Goal: Information Seeking & Learning: Learn about a topic

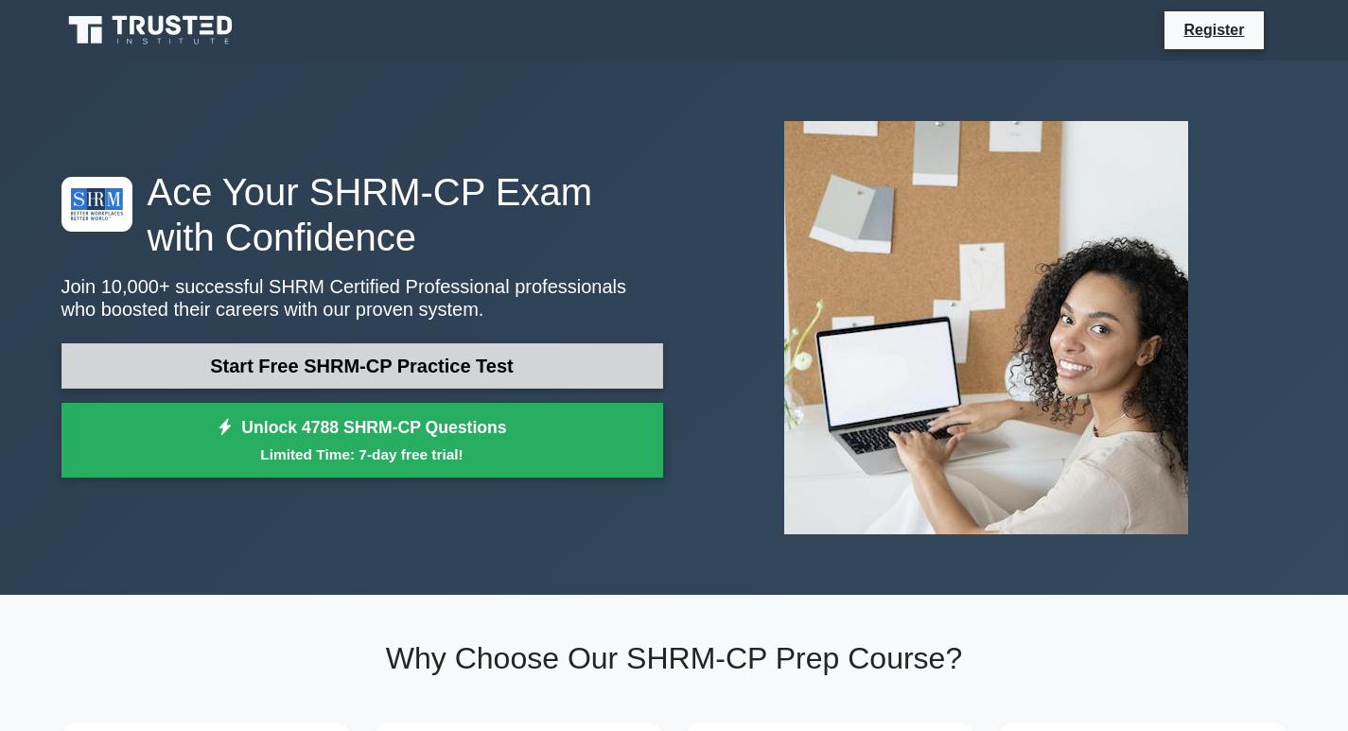
click at [386, 359] on link "Start Free SHRM-CP Practice Test" at bounding box center [363, 365] width 602 height 45
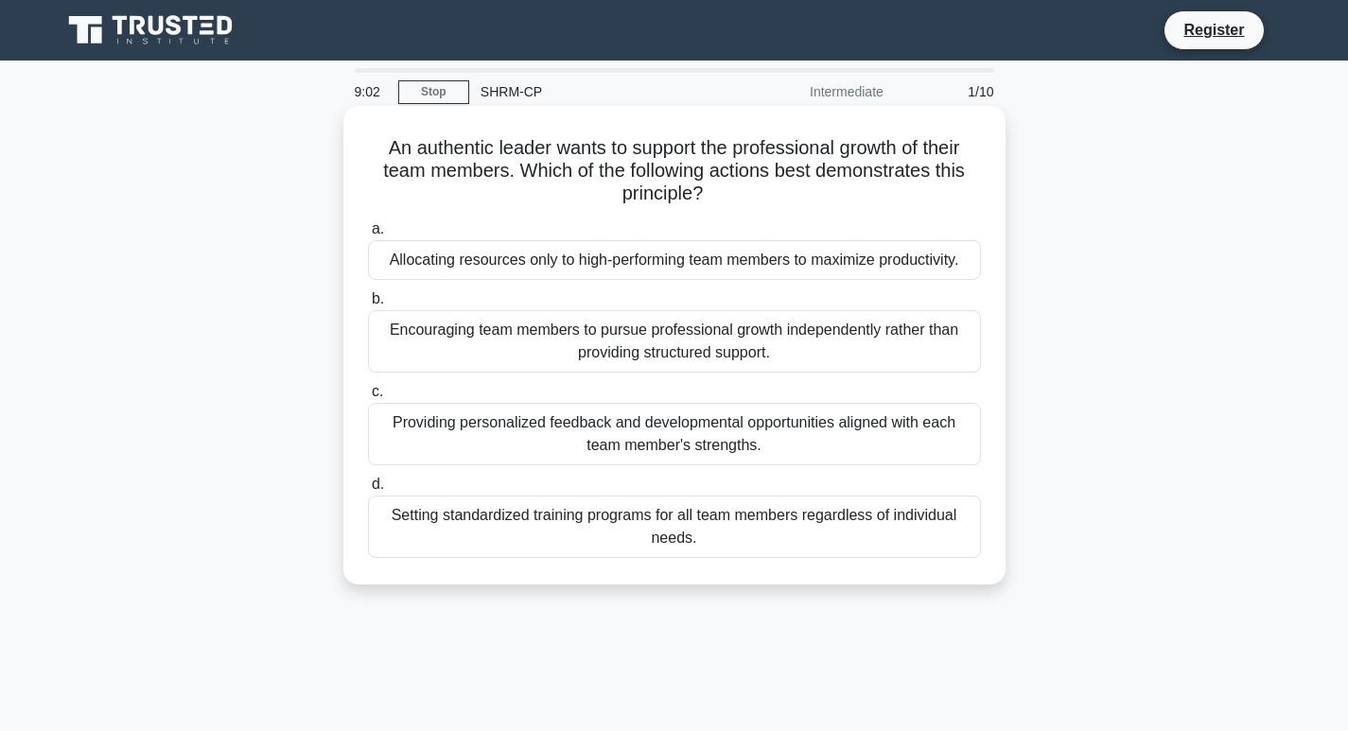
click at [634, 437] on div "Providing personalized feedback and developmental opportunities aligned with ea…" at bounding box center [674, 434] width 613 height 62
click at [368, 398] on input "c. Providing personalized feedback and developmental opportunities aligned with…" at bounding box center [368, 392] width 0 height 12
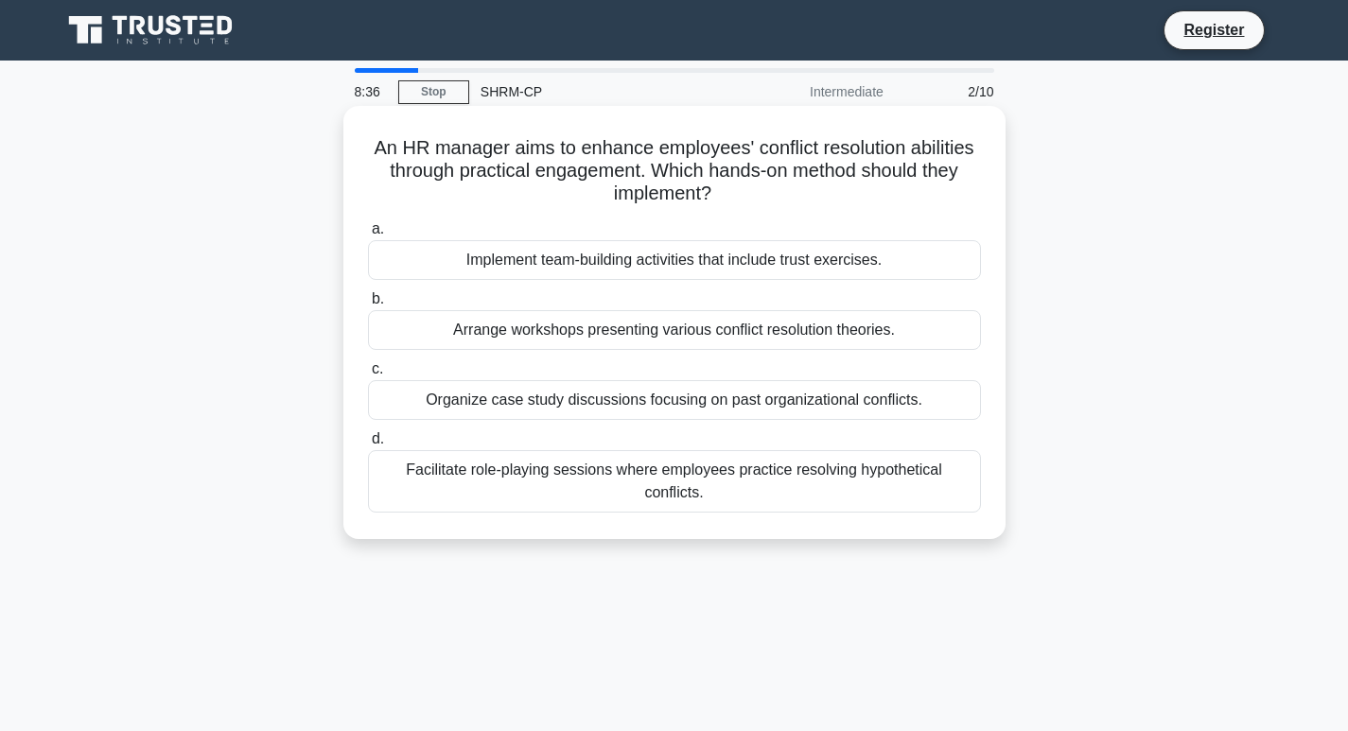
click at [749, 265] on div "Implement team-building activities that include trust exercises." at bounding box center [674, 260] width 613 height 40
click at [368, 236] on input "a. Implement team-building activities that include trust exercises." at bounding box center [368, 229] width 0 height 12
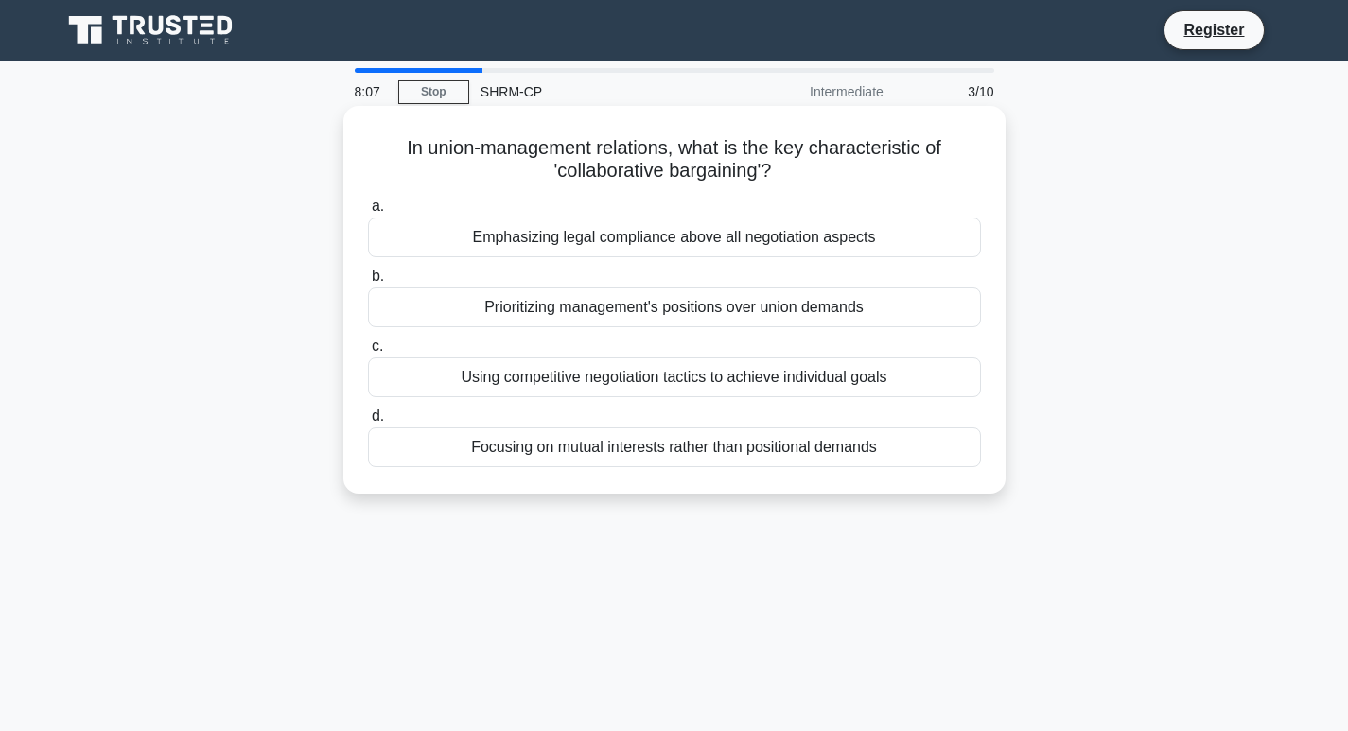
click at [759, 451] on div "Focusing on mutual interests rather than positional demands" at bounding box center [674, 448] width 613 height 40
click at [368, 423] on input "d. Focusing on mutual interests rather than positional demands" at bounding box center [368, 417] width 0 height 12
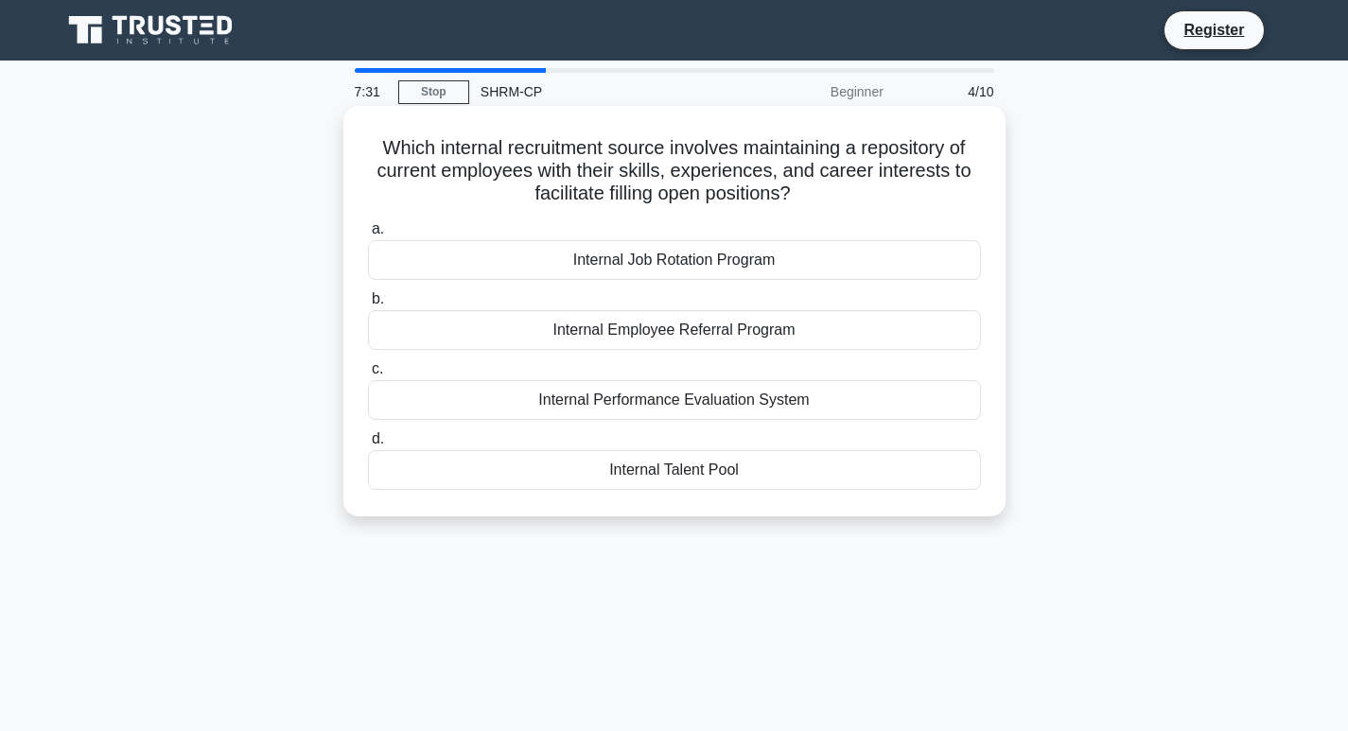
click at [694, 472] on div "Internal Talent Pool" at bounding box center [674, 470] width 613 height 40
click at [368, 446] on input "d. Internal Talent Pool" at bounding box center [368, 439] width 0 height 12
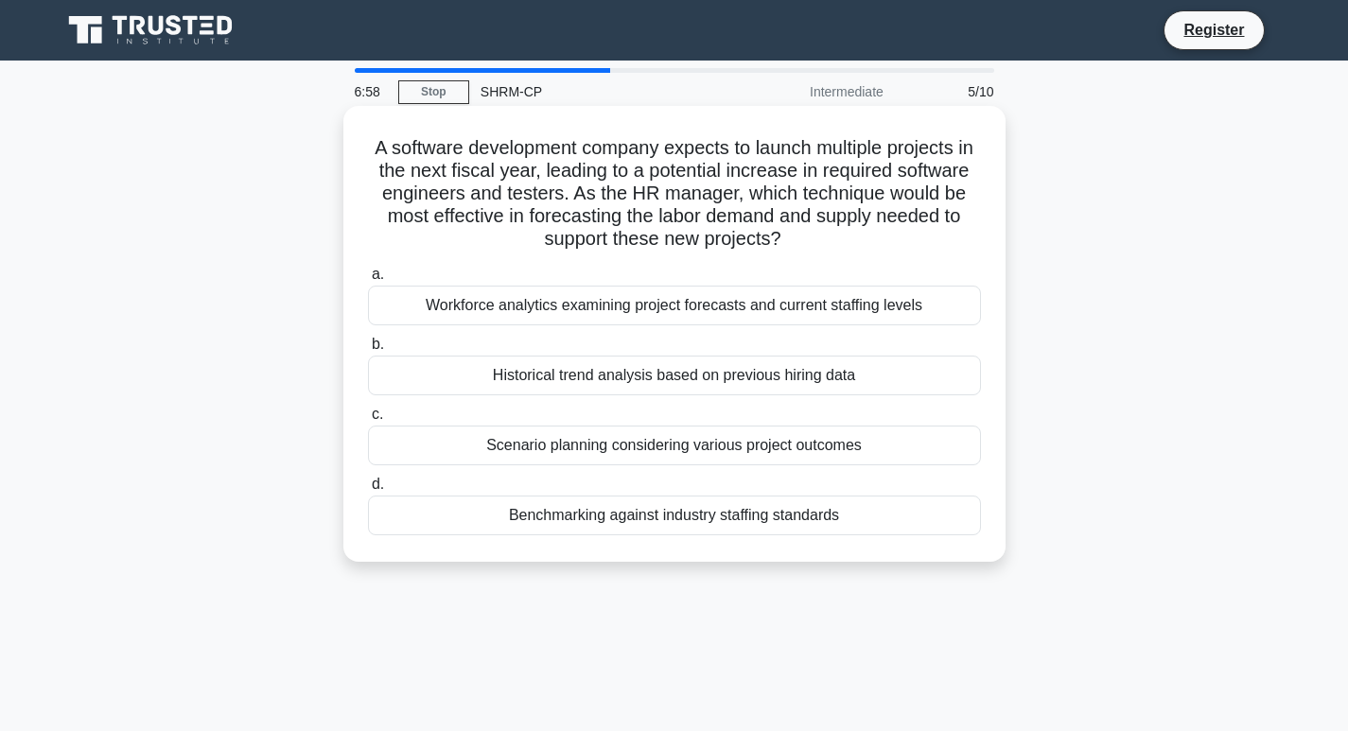
click at [768, 311] on div "Workforce analytics examining project forecasts and current staffing levels" at bounding box center [674, 306] width 613 height 40
click at [368, 281] on input "a. Workforce analytics examining project forecasts and current staffing levels" at bounding box center [368, 275] width 0 height 12
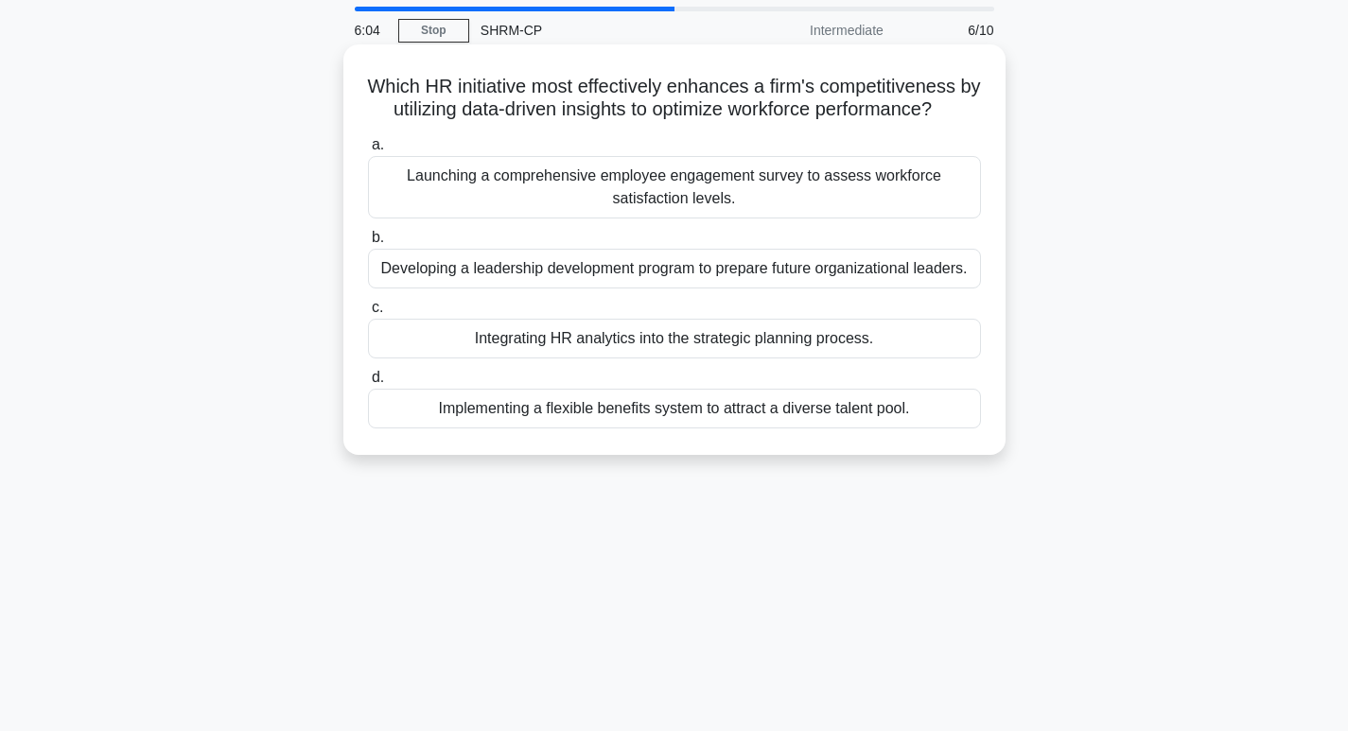
scroll to position [95, 0]
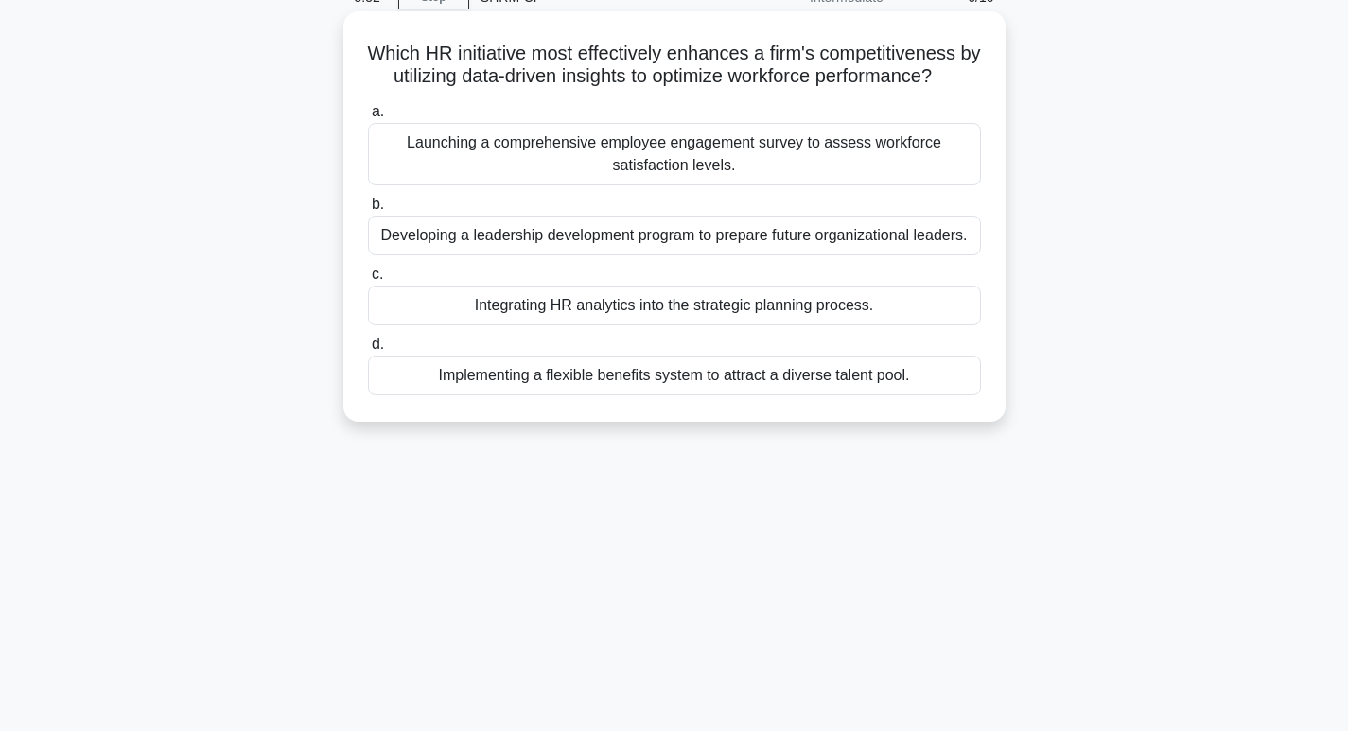
click at [827, 326] on div "Integrating HR analytics into the strategic planning process." at bounding box center [674, 306] width 613 height 40
click at [368, 281] on input "c. Integrating HR analytics into the strategic planning process." at bounding box center [368, 275] width 0 height 12
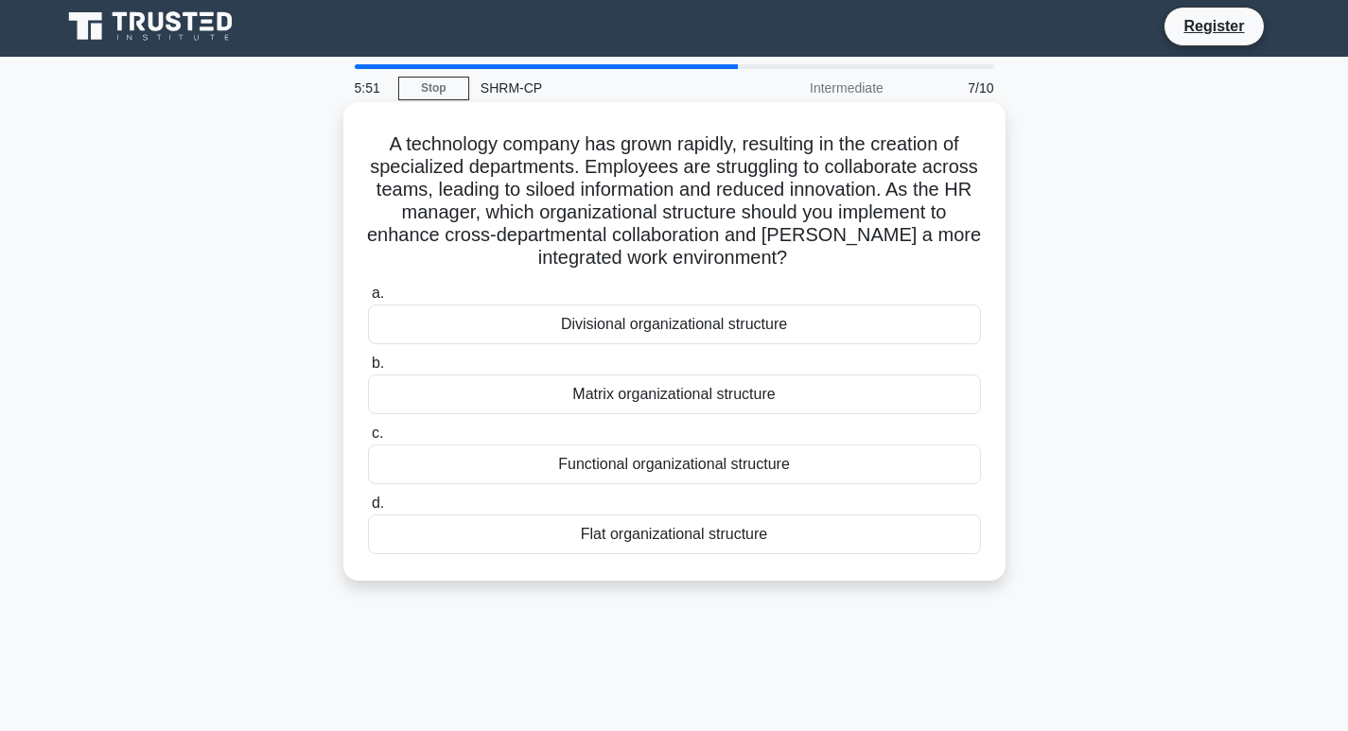
scroll to position [0, 0]
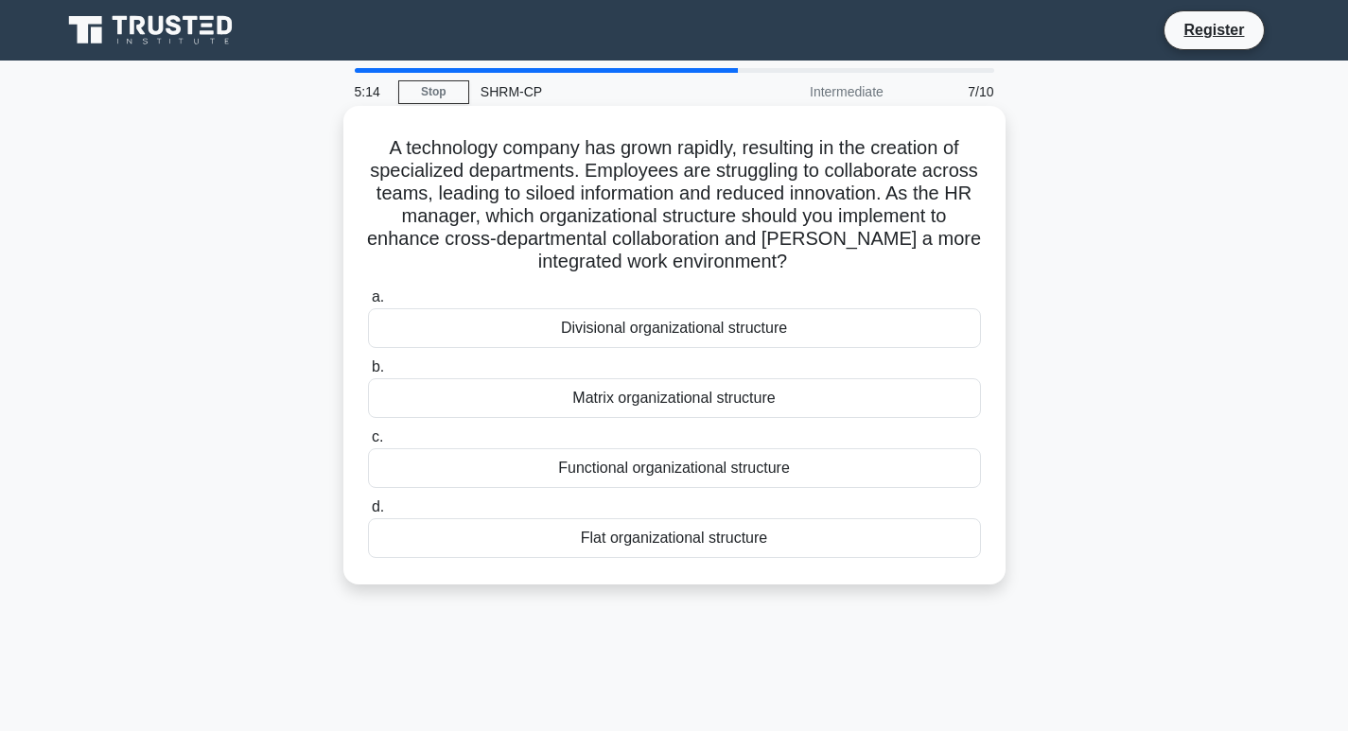
click at [734, 473] on div "Functional organizational structure" at bounding box center [674, 469] width 613 height 40
click at [368, 444] on input "c. Functional organizational structure" at bounding box center [368, 438] width 0 height 12
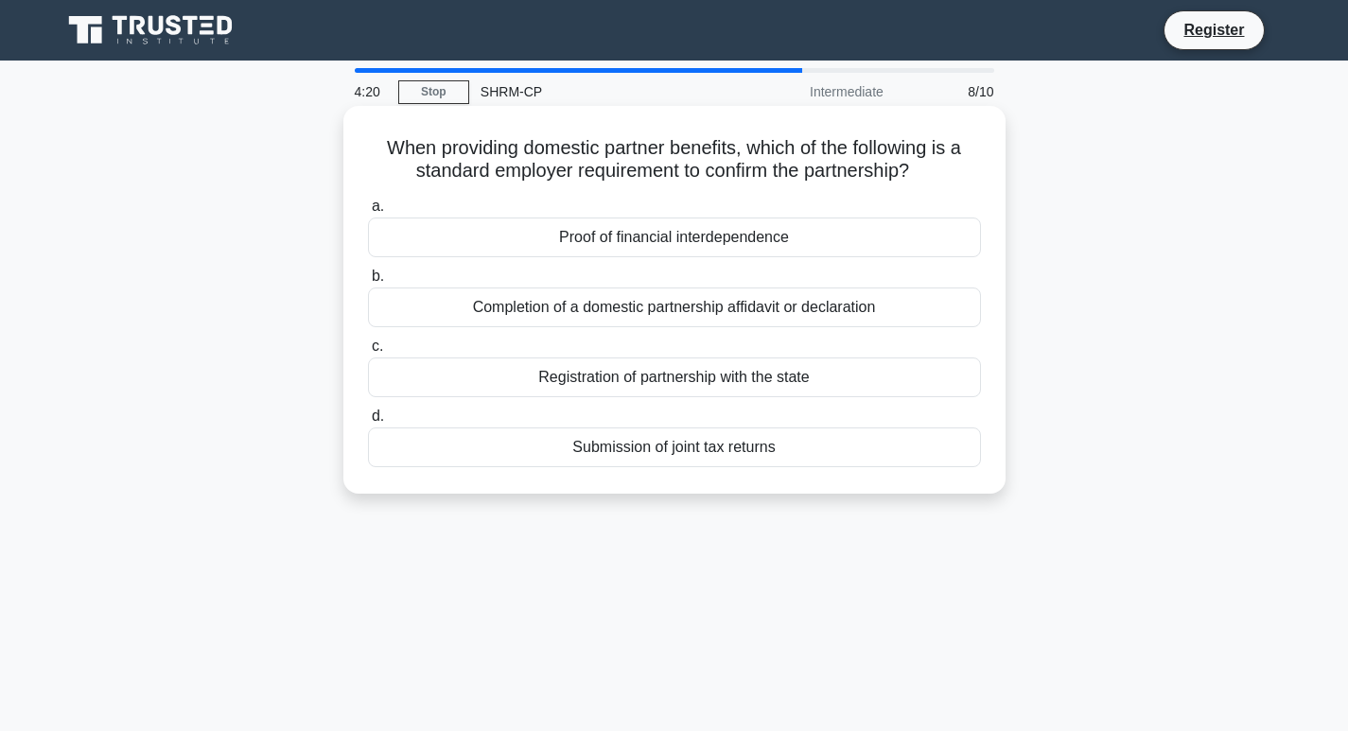
click at [679, 304] on div "Completion of a domestic partnership affidavit or declaration" at bounding box center [674, 308] width 613 height 40
click at [368, 283] on input "b. Completion of a domestic partnership affidavit or declaration" at bounding box center [368, 277] width 0 height 12
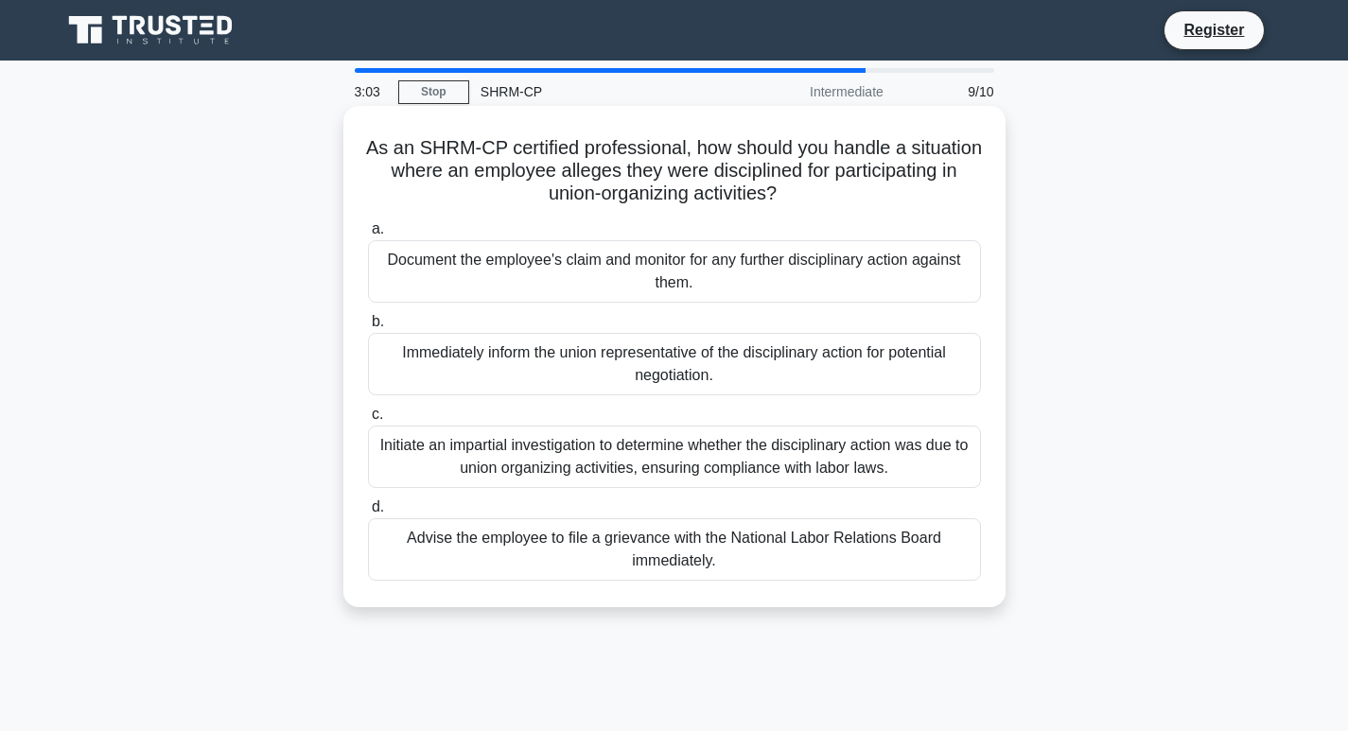
click at [742, 463] on div "Initiate an impartial investigation to determine whether the disciplinary actio…" at bounding box center [674, 457] width 613 height 62
click at [368, 421] on input "c. Initiate an impartial investigation to determine whether the disciplinary ac…" at bounding box center [368, 415] width 0 height 12
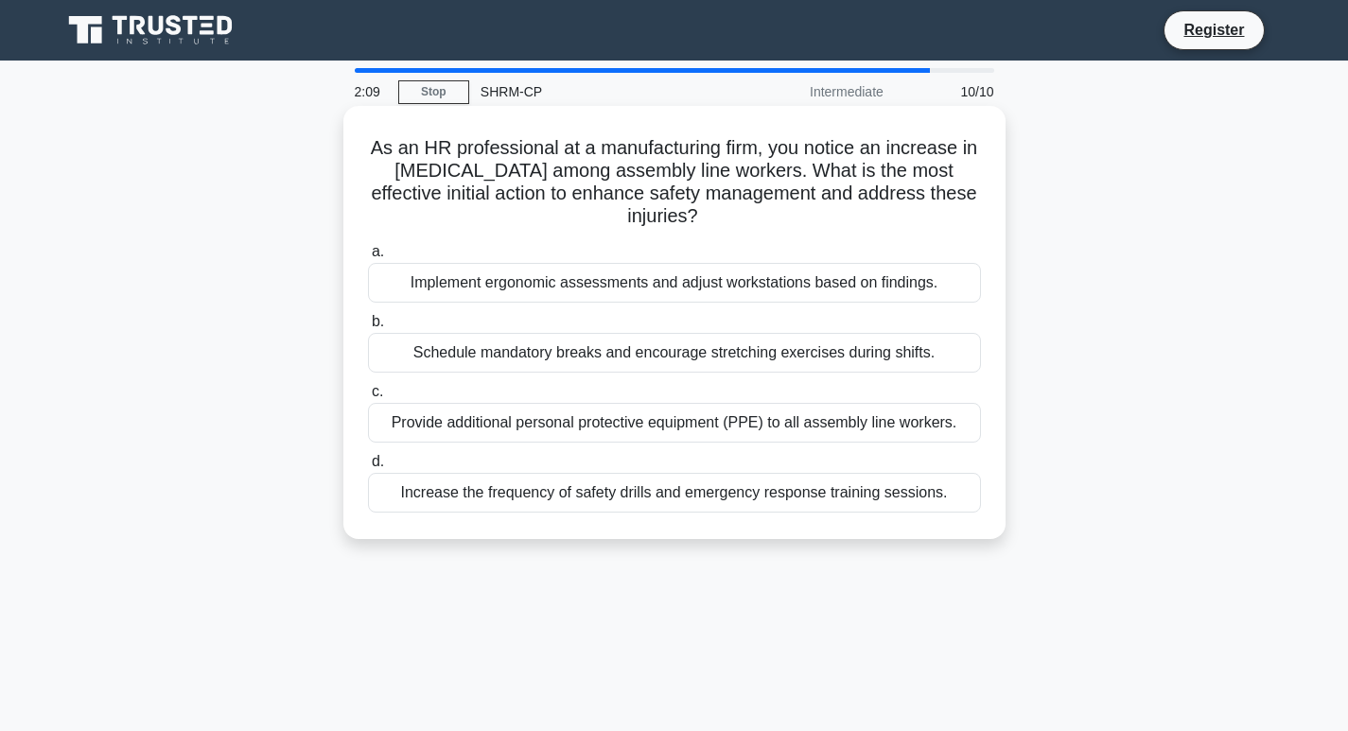
click at [848, 491] on div "Increase the frequency of safety drills and emergency response training session…" at bounding box center [674, 493] width 613 height 40
click at [368, 468] on input "d. Increase the frequency of safety drills and emergency response training sess…" at bounding box center [368, 462] width 0 height 12
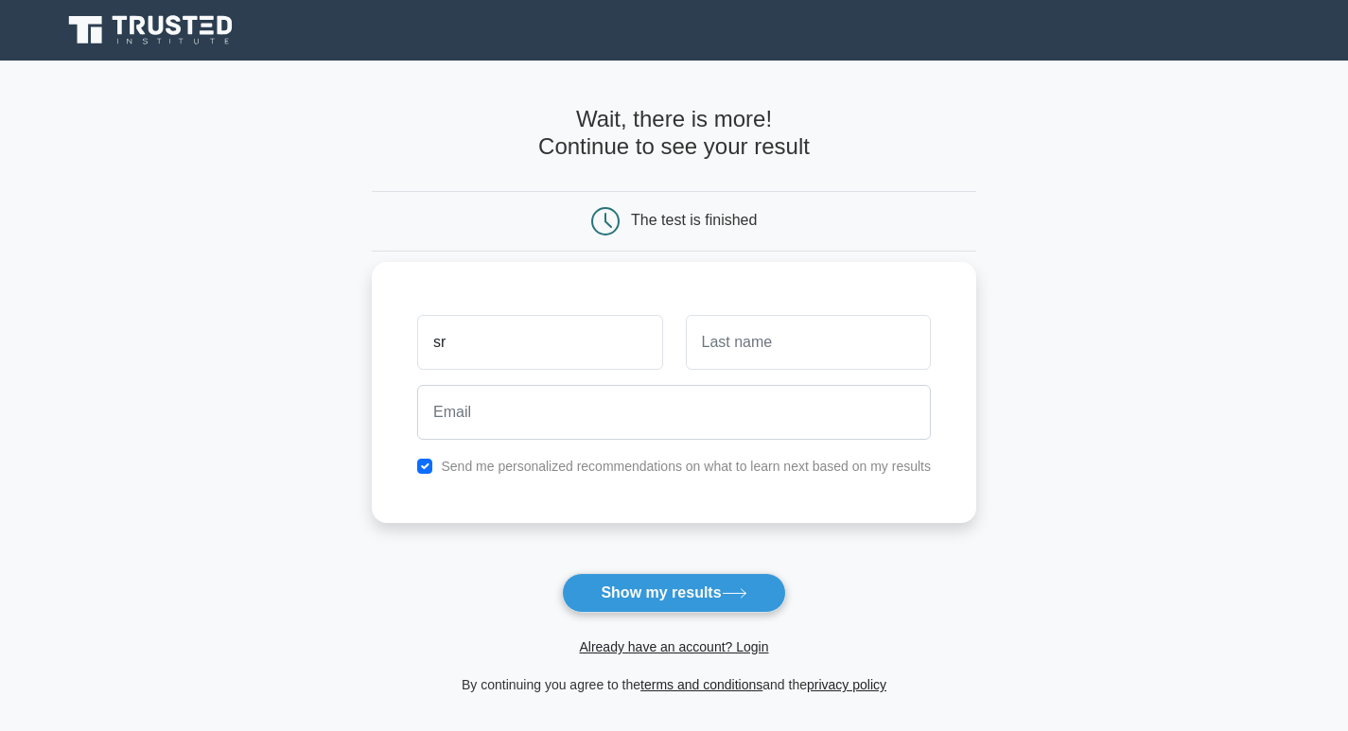
type input "s"
type input "Arsalan"
type input "[PERSON_NAME]"
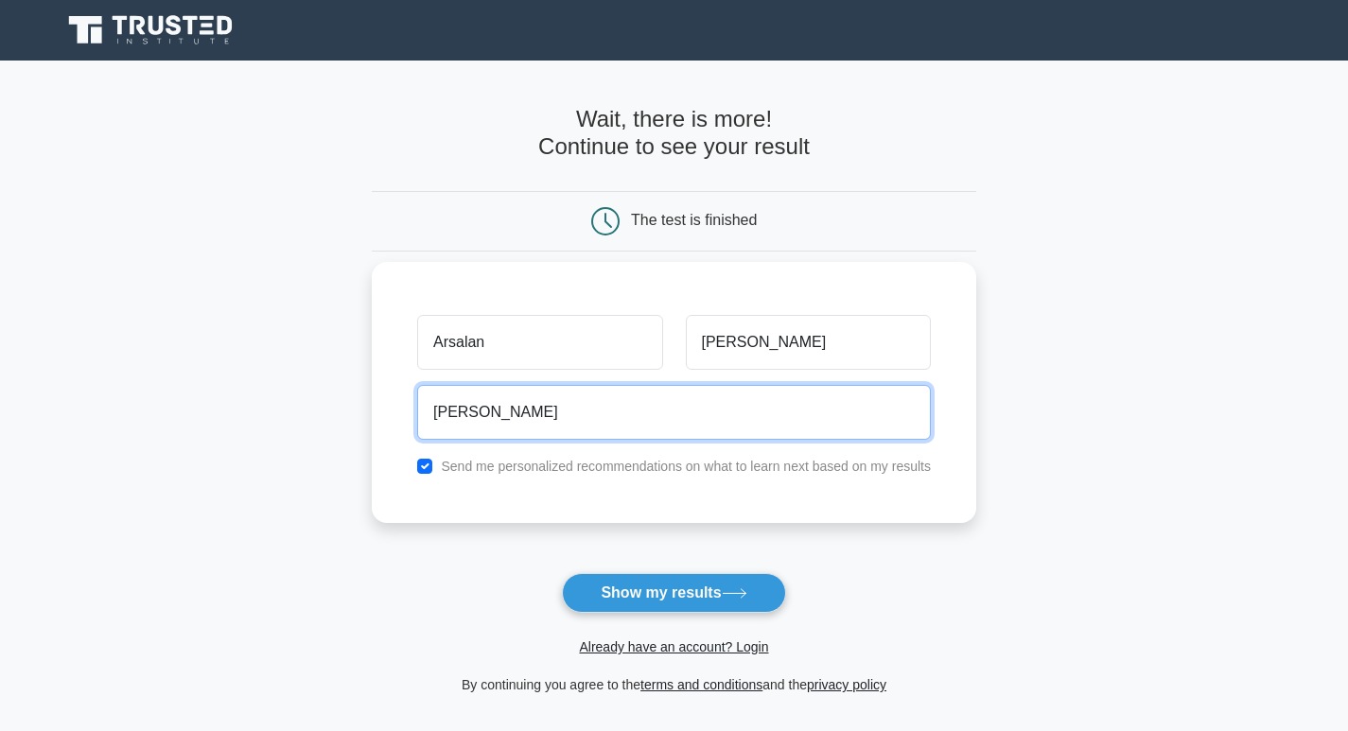
type input "[PERSON_NAME][EMAIL_ADDRESS][DOMAIN_NAME]"
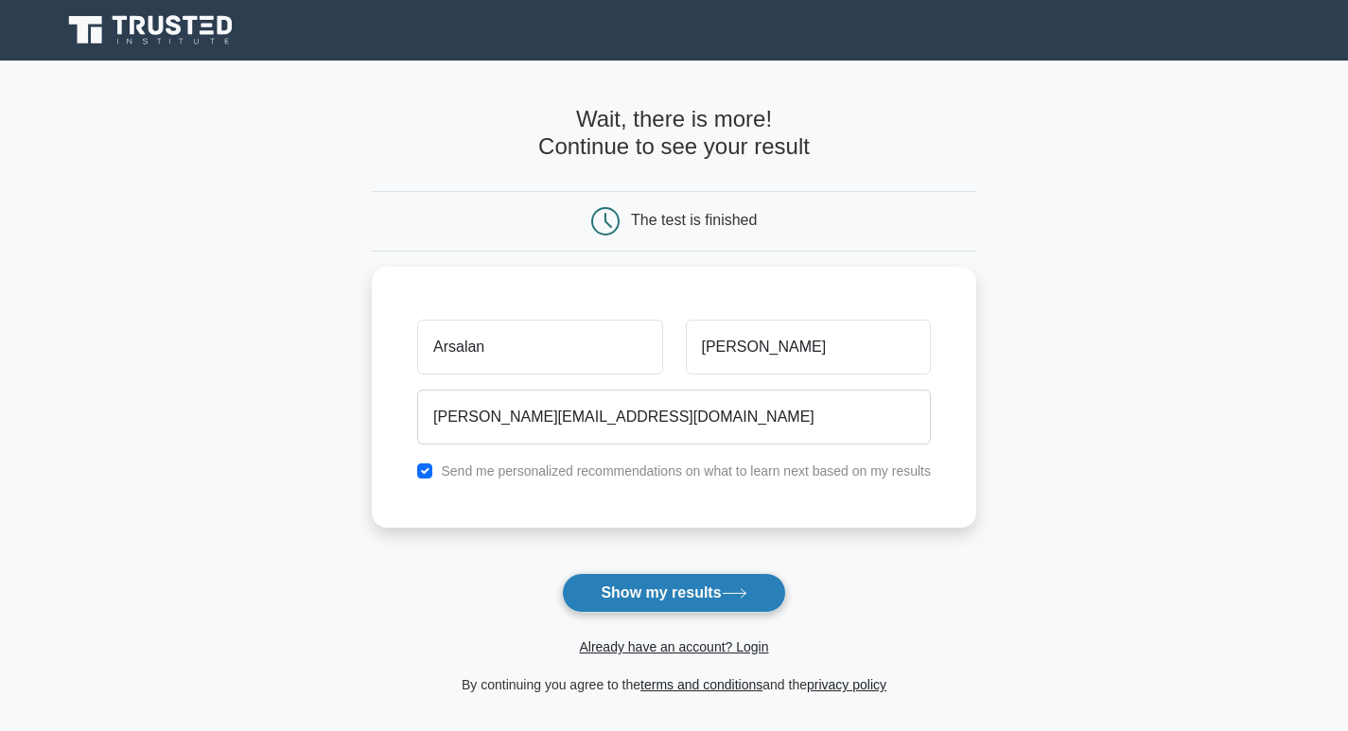
click at [718, 598] on button "Show my results" at bounding box center [673, 593] width 223 height 40
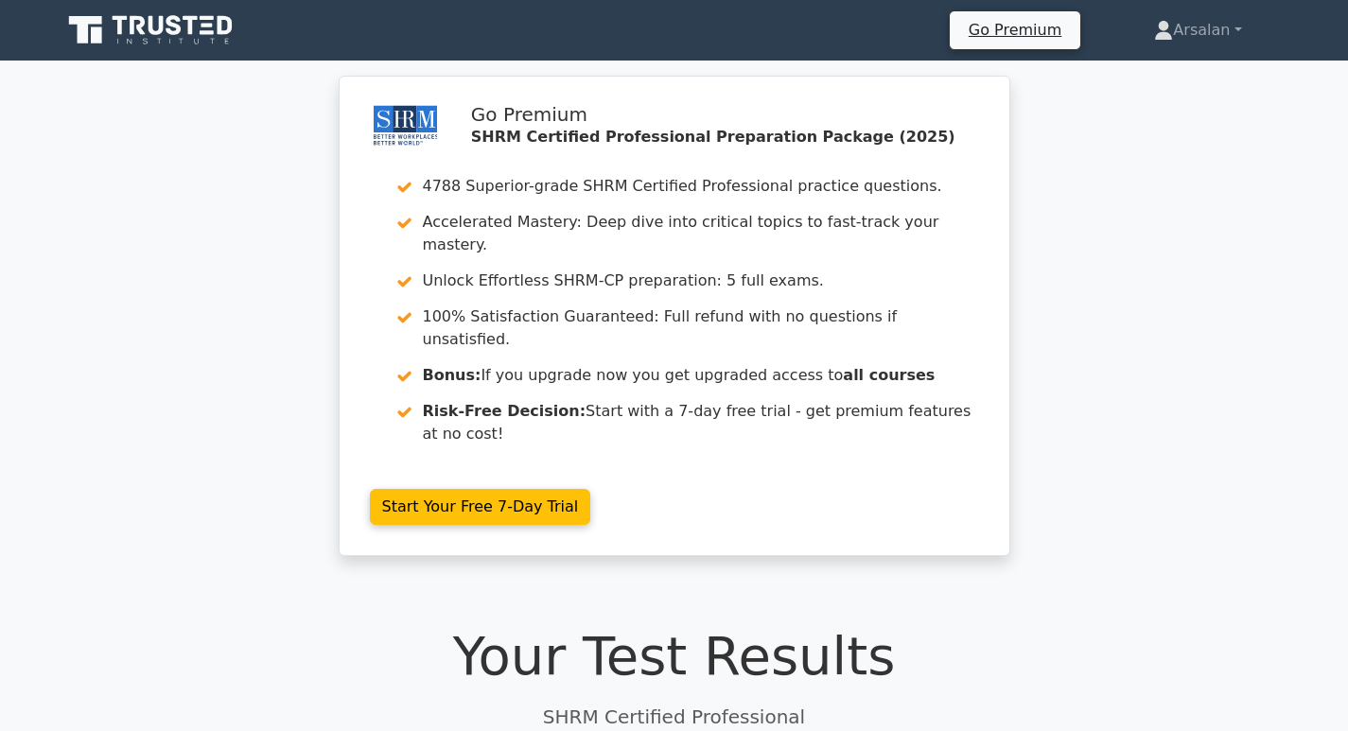
drag, startPoint x: 251, startPoint y: 18, endPoint x: 124, endPoint y: 9, distance: 127.1
click at [124, 9] on div "Go Premium Arsalan Profile" at bounding box center [674, 30] width 1249 height 45
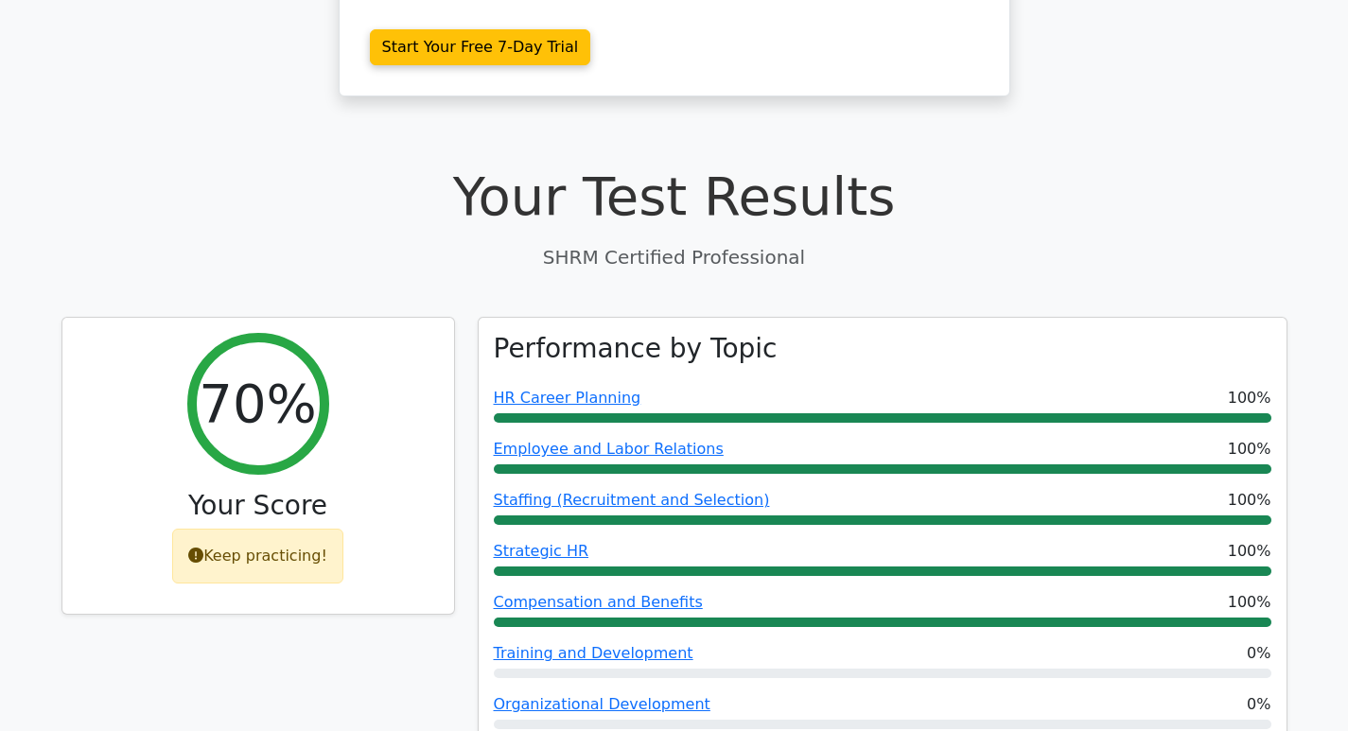
scroll to position [473, 0]
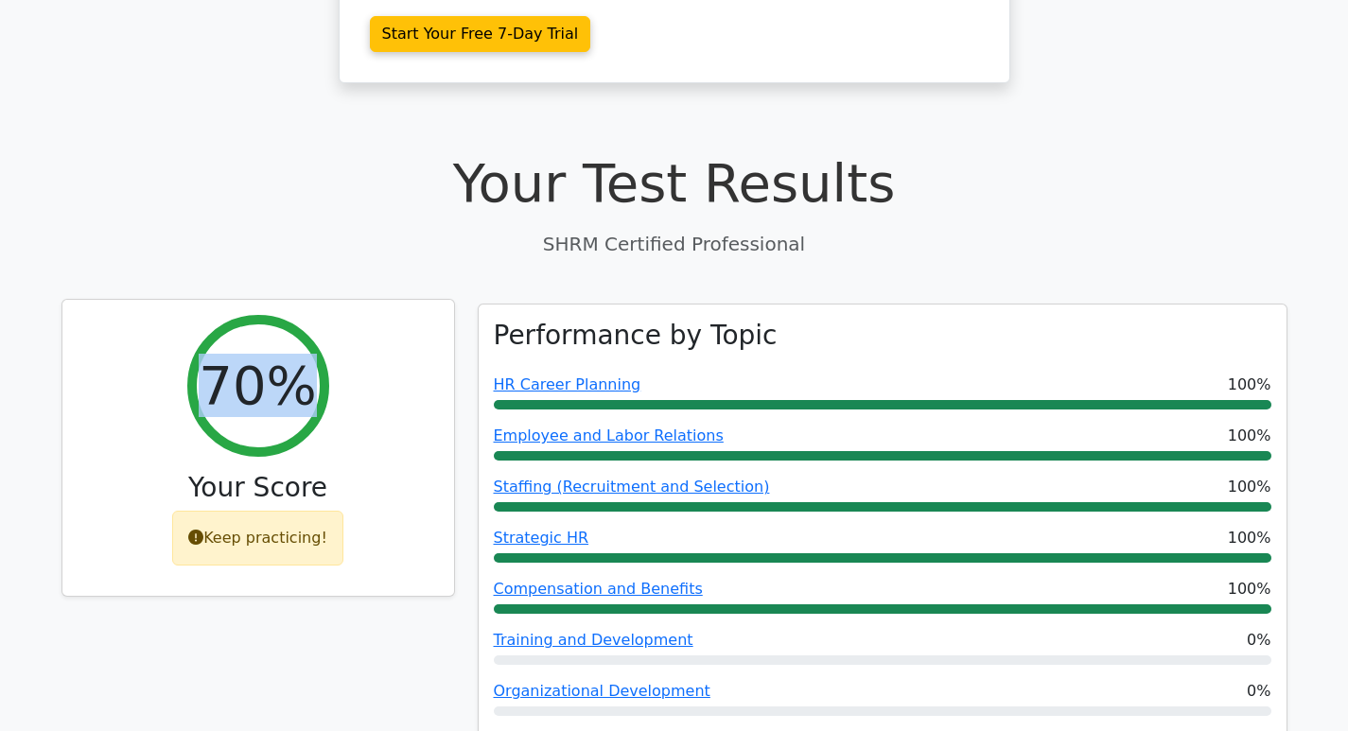
drag, startPoint x: 198, startPoint y: 330, endPoint x: 291, endPoint y: 336, distance: 92.9
click at [291, 336] on div "70%" at bounding box center [258, 386] width 142 height 142
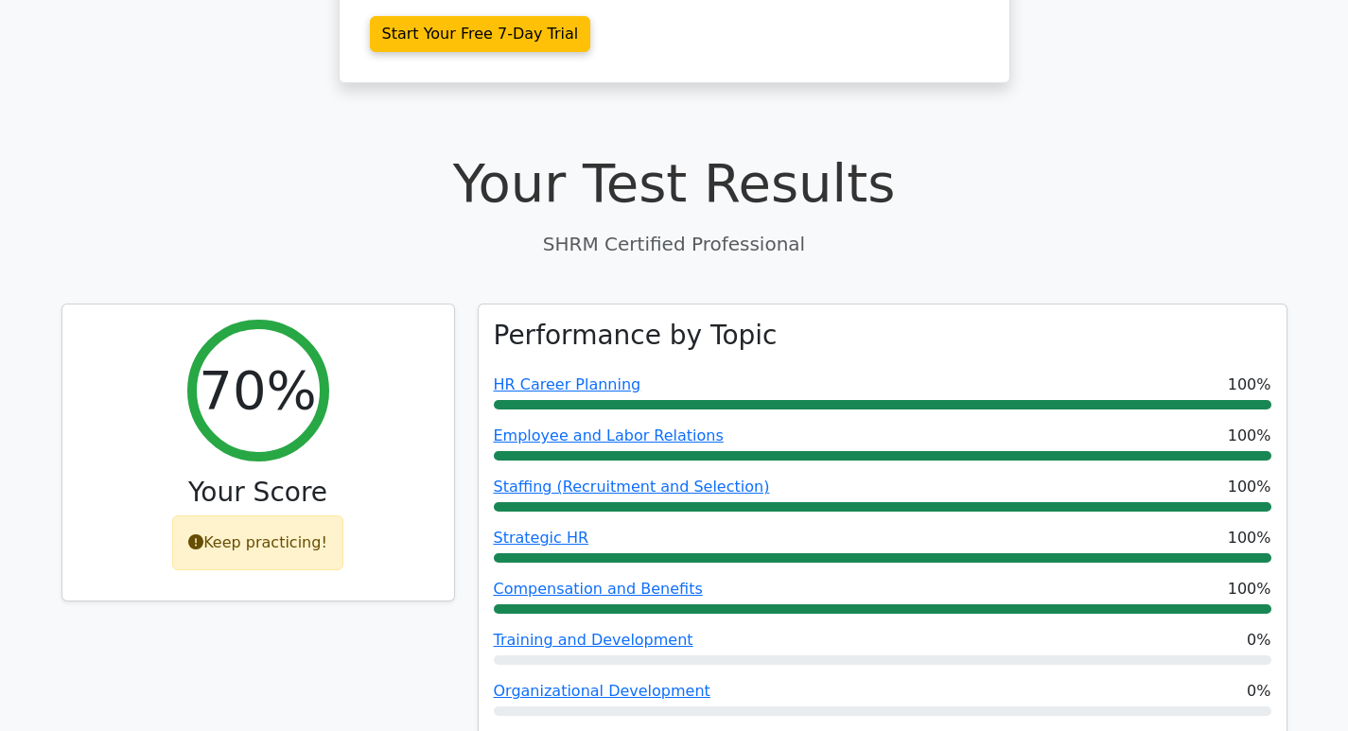
click at [1076, 151] on h1 "Your Test Results" at bounding box center [675, 182] width 1226 height 63
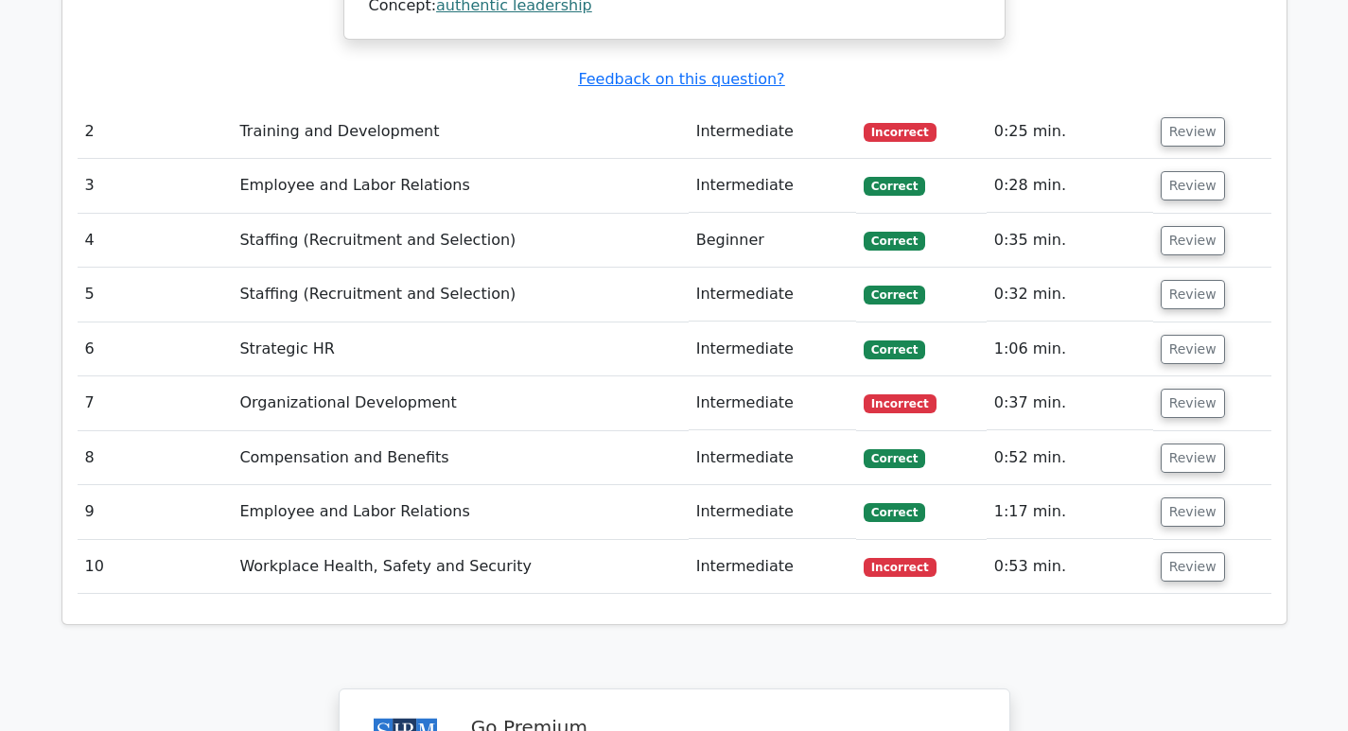
scroll to position [2271, 0]
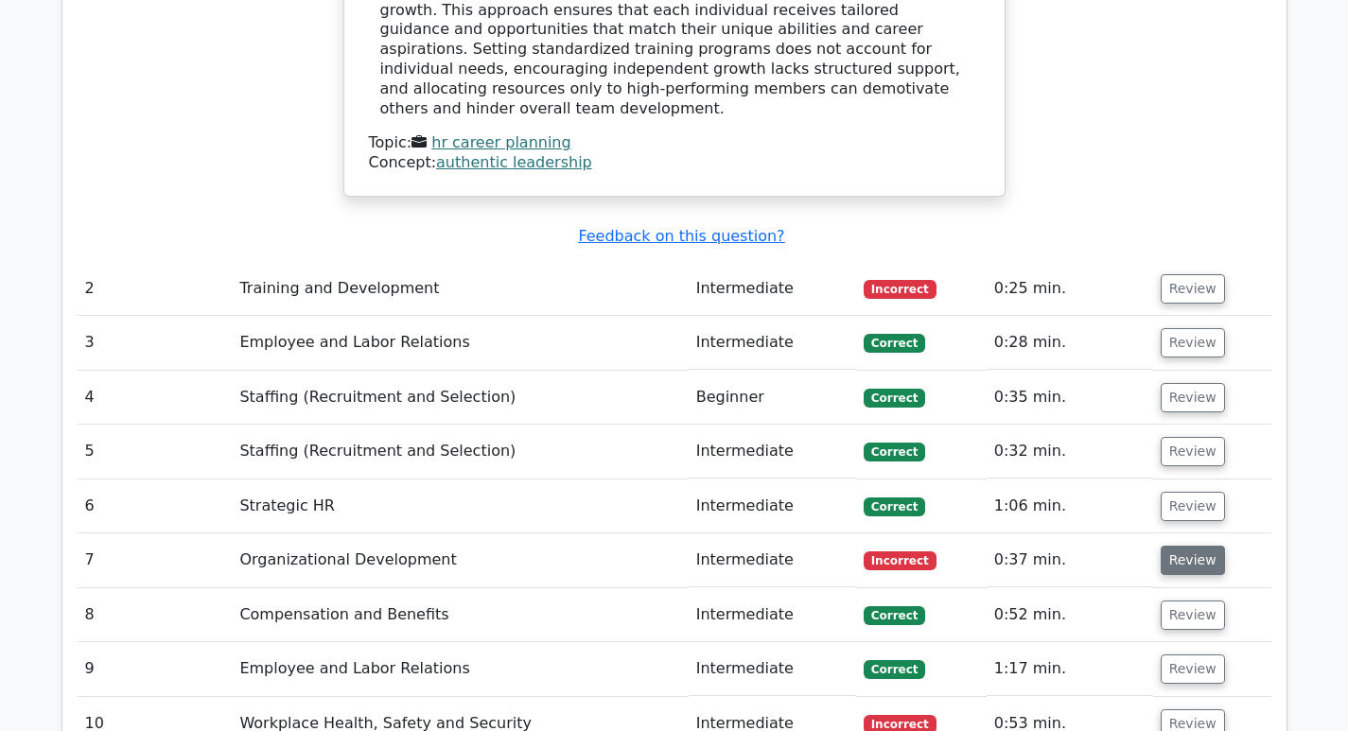
click at [1185, 546] on button "Review" at bounding box center [1193, 560] width 64 height 29
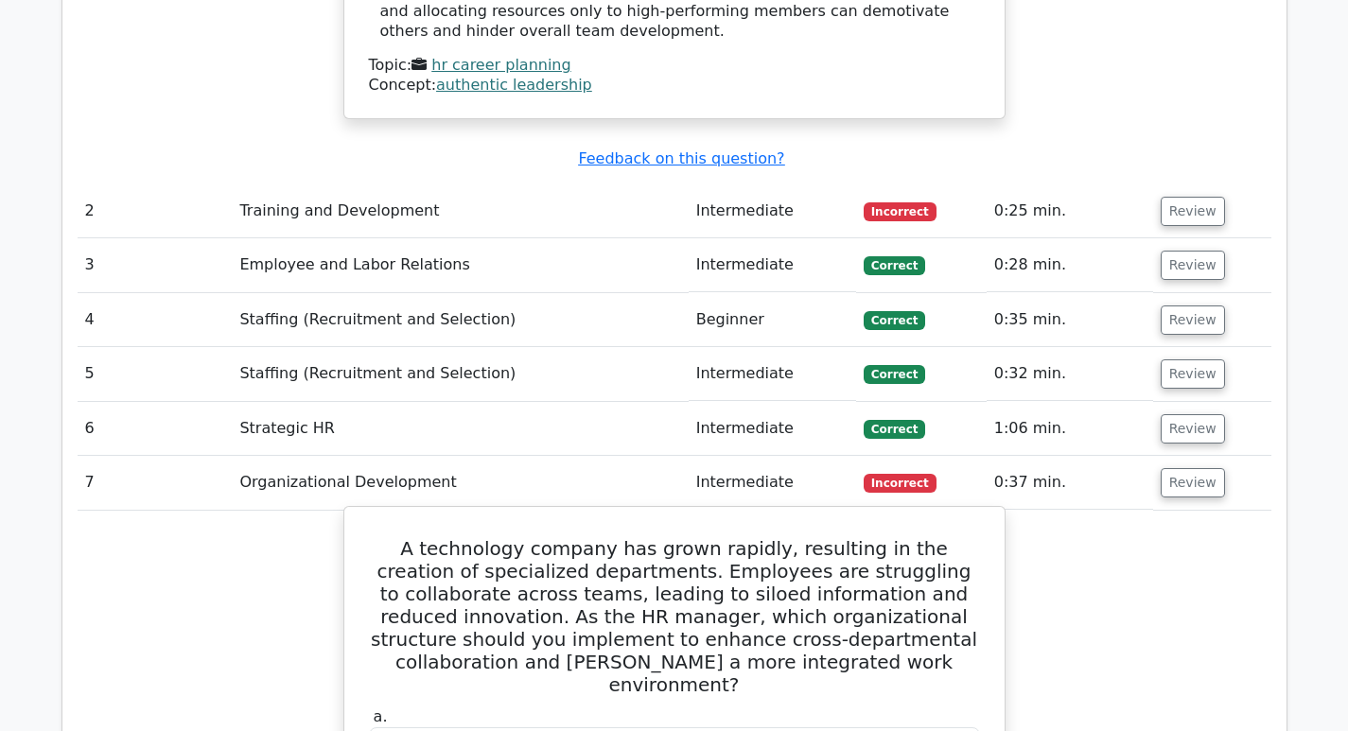
scroll to position [2176, 0]
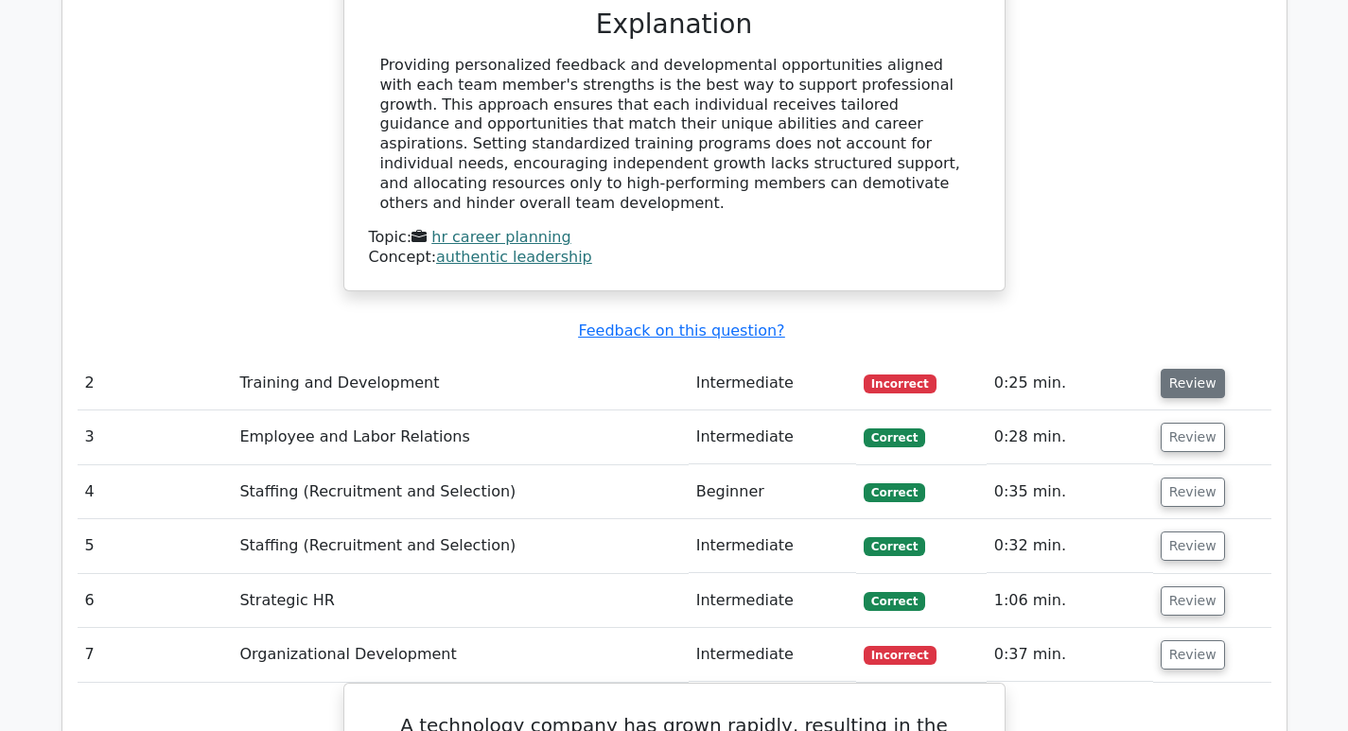
click at [1184, 369] on button "Review" at bounding box center [1193, 383] width 64 height 29
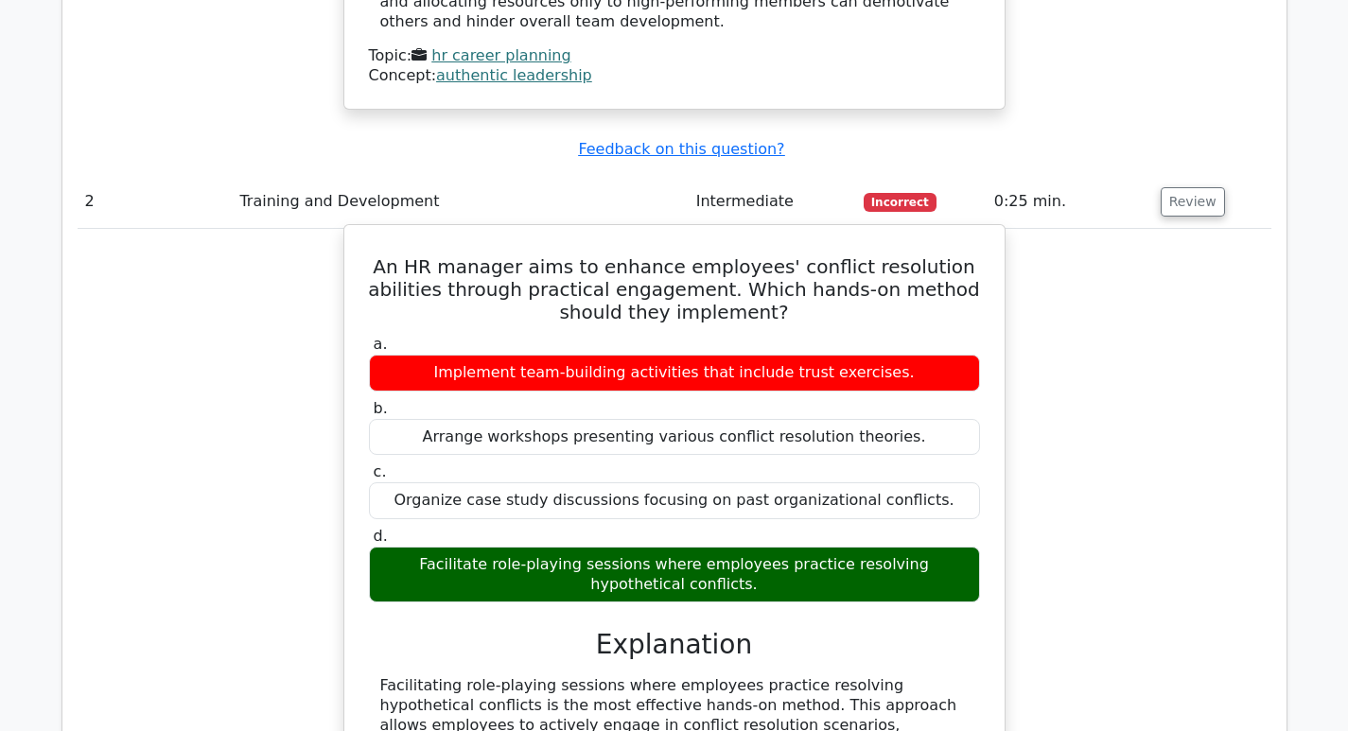
scroll to position [2366, 0]
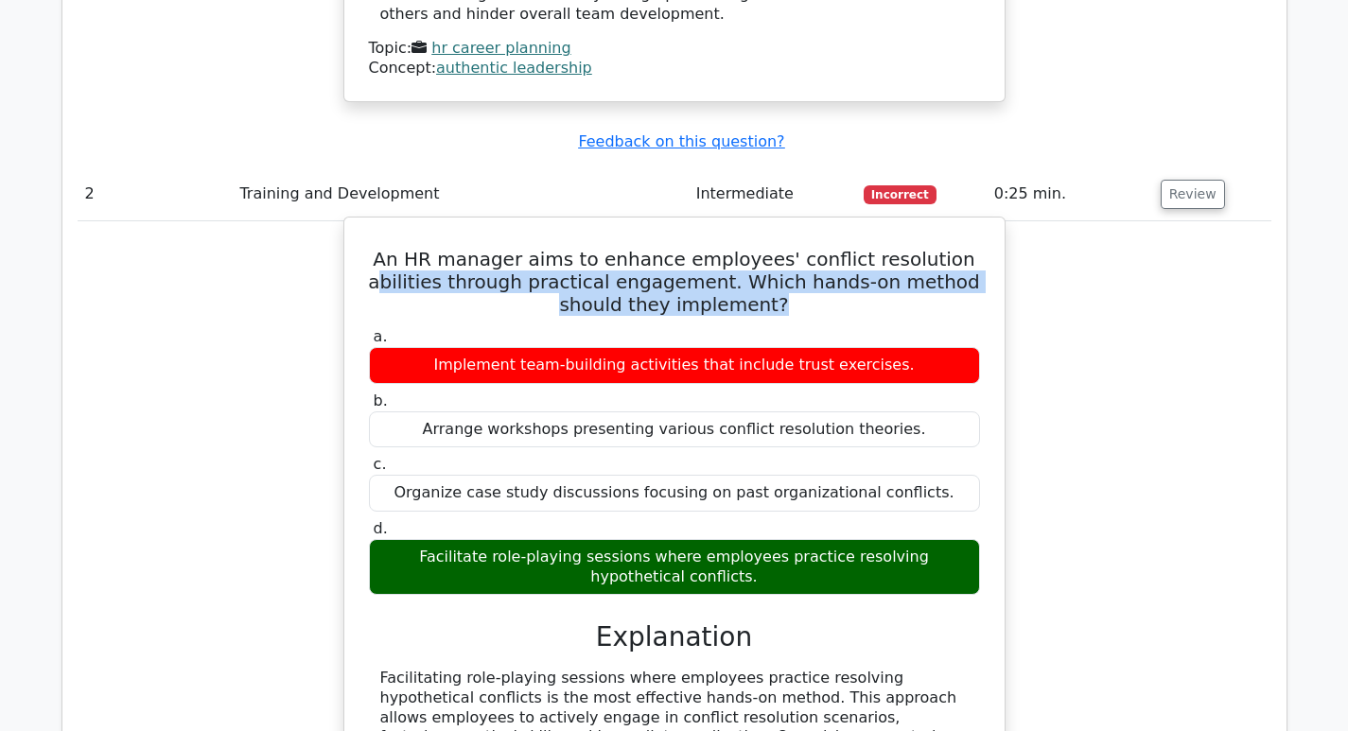
drag, startPoint x: 402, startPoint y: 165, endPoint x: 956, endPoint y: 186, distance: 554.0
click at [956, 248] on h5 "An HR manager aims to enhance employees' conflict resolution abilities through …" at bounding box center [674, 282] width 615 height 68
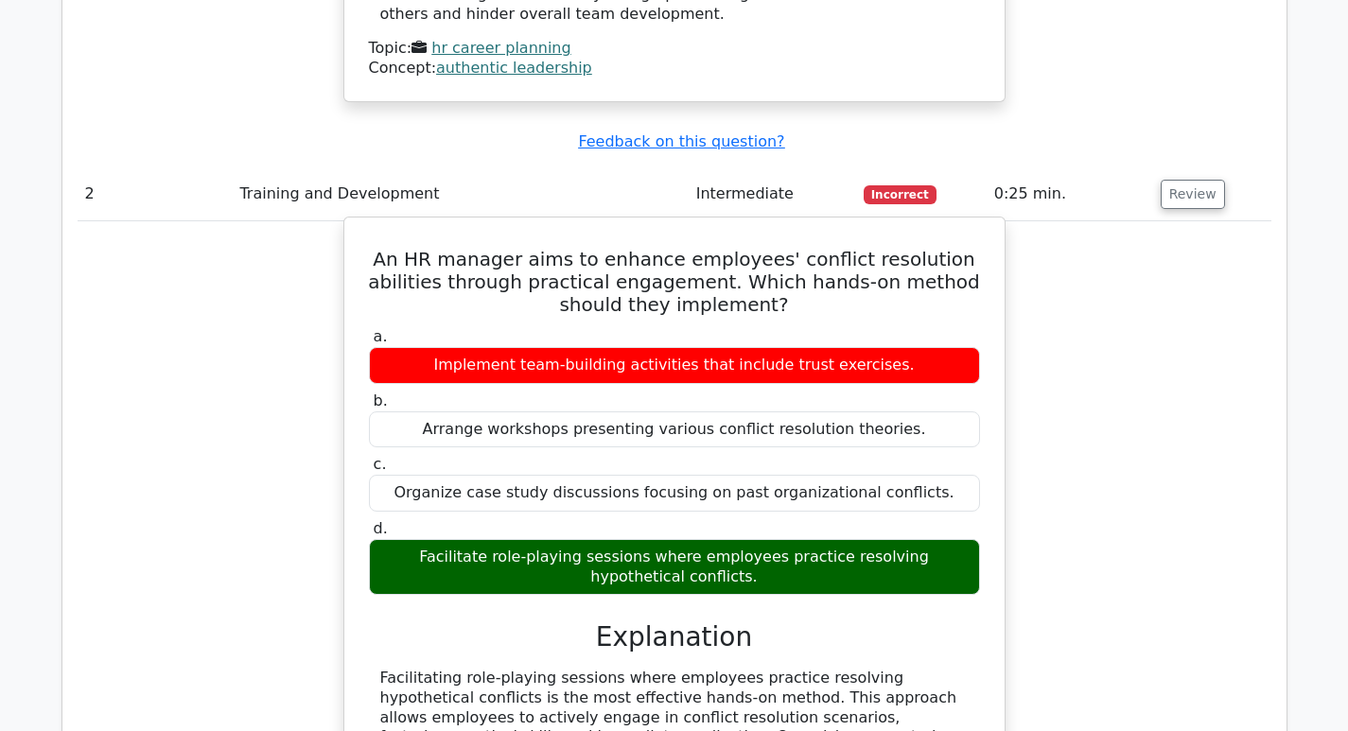
click at [470, 225] on div "An HR manager aims to enhance employees' conflict resolution abilities through …" at bounding box center [674, 570] width 645 height 691
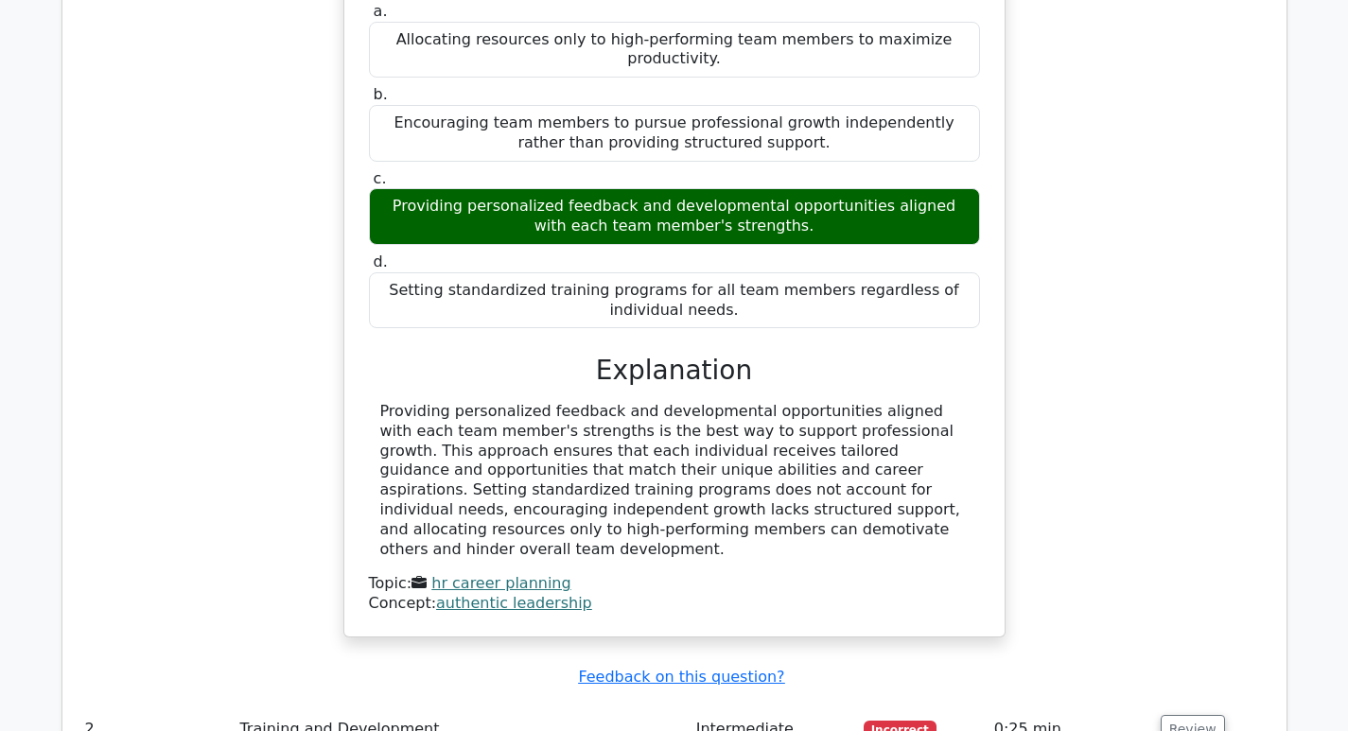
scroll to position [1609, 0]
